Goal: Obtain resource: Obtain resource

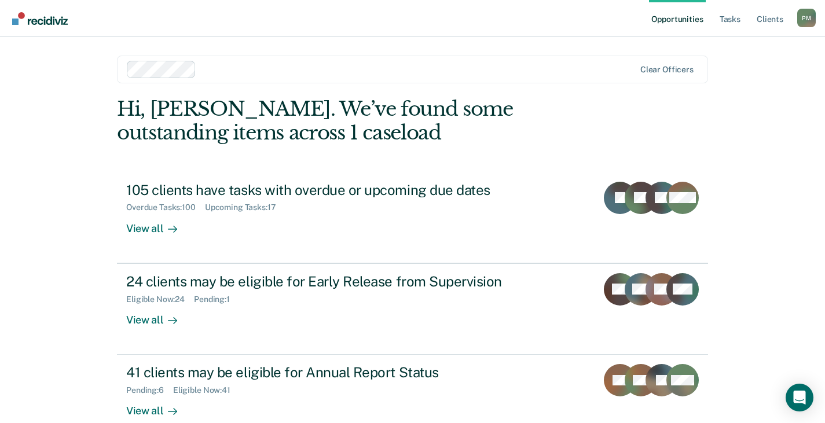
scroll to position [23, 0]
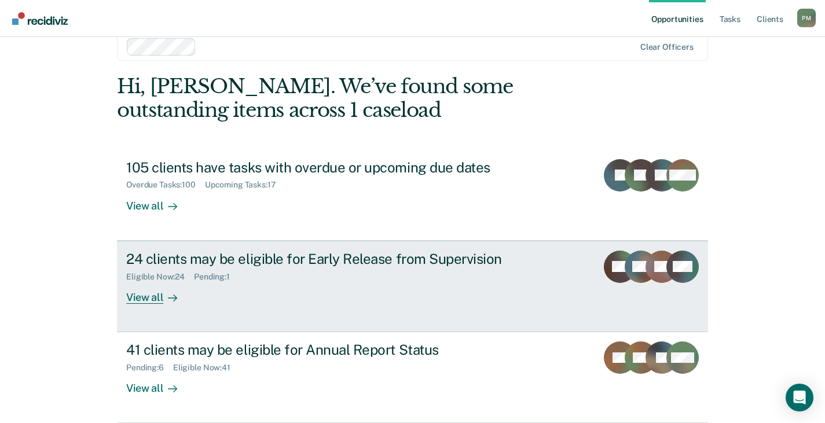
click at [383, 273] on div "Eligible Now : 24 Pending : 1" at bounding box center [329, 275] width 407 height 14
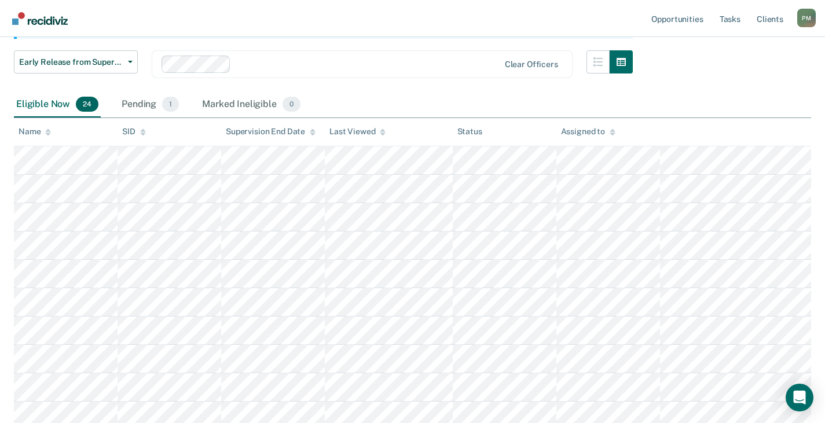
scroll to position [116, 0]
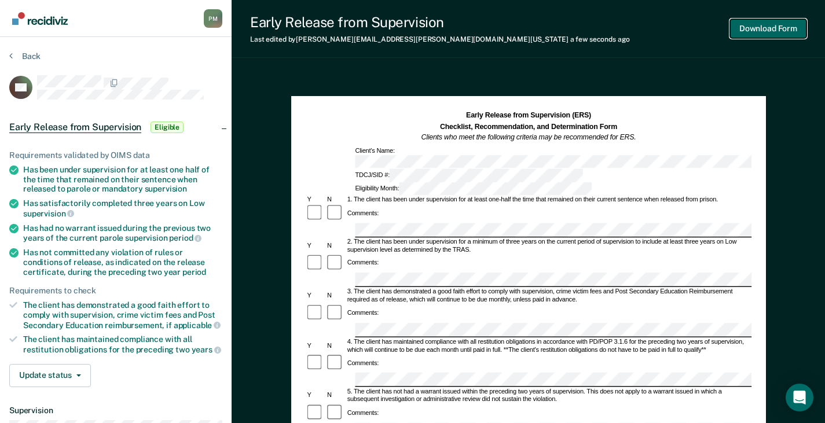
click at [752, 31] on button "Download Form" at bounding box center [768, 28] width 76 height 19
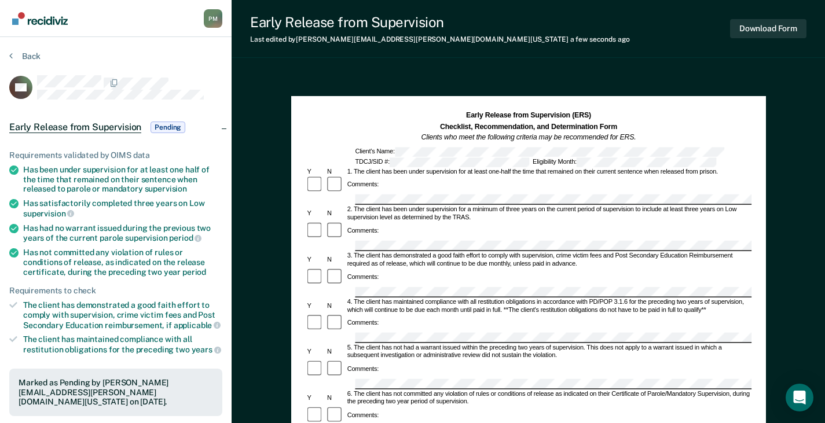
click at [464, 67] on div "Early Release from Supervision Last edited by [PERSON_NAME][EMAIL_ADDRESS][PERS…" at bounding box center [529, 376] width 594 height 752
click at [344, 241] on div at bounding box center [528, 246] width 446 height 10
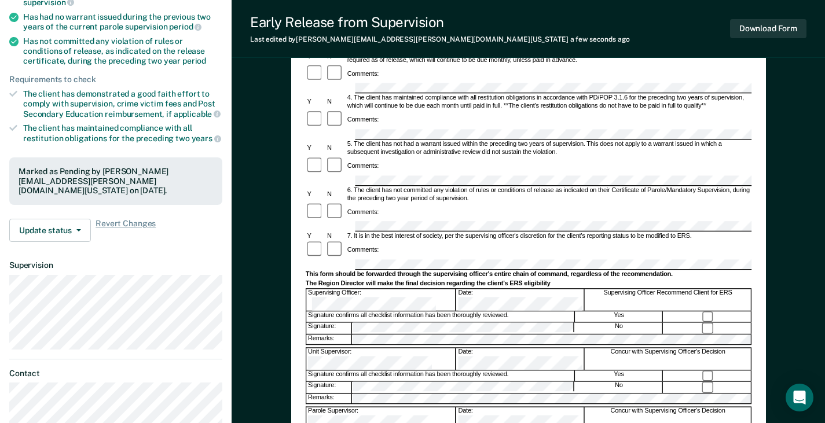
scroll to position [232, 0]
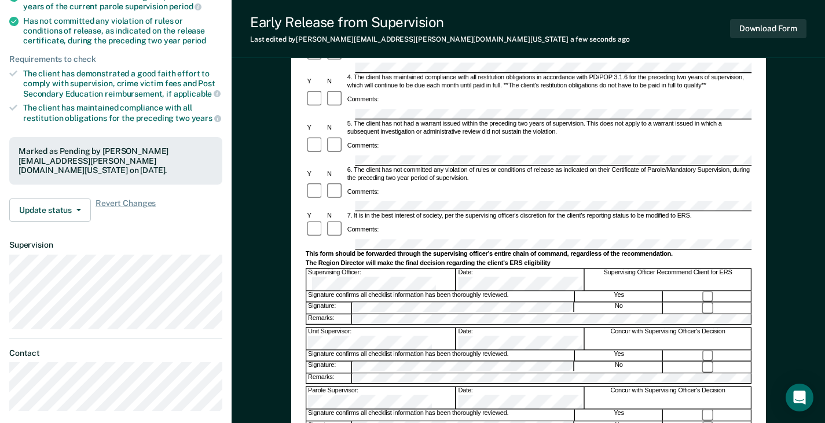
click at [305, 261] on div "Early Release from Supervision (ERS) Checklist, Recommendation, and Determinati…" at bounding box center [528, 173] width 475 height 618
